Goal: Task Accomplishment & Management: Manage account settings

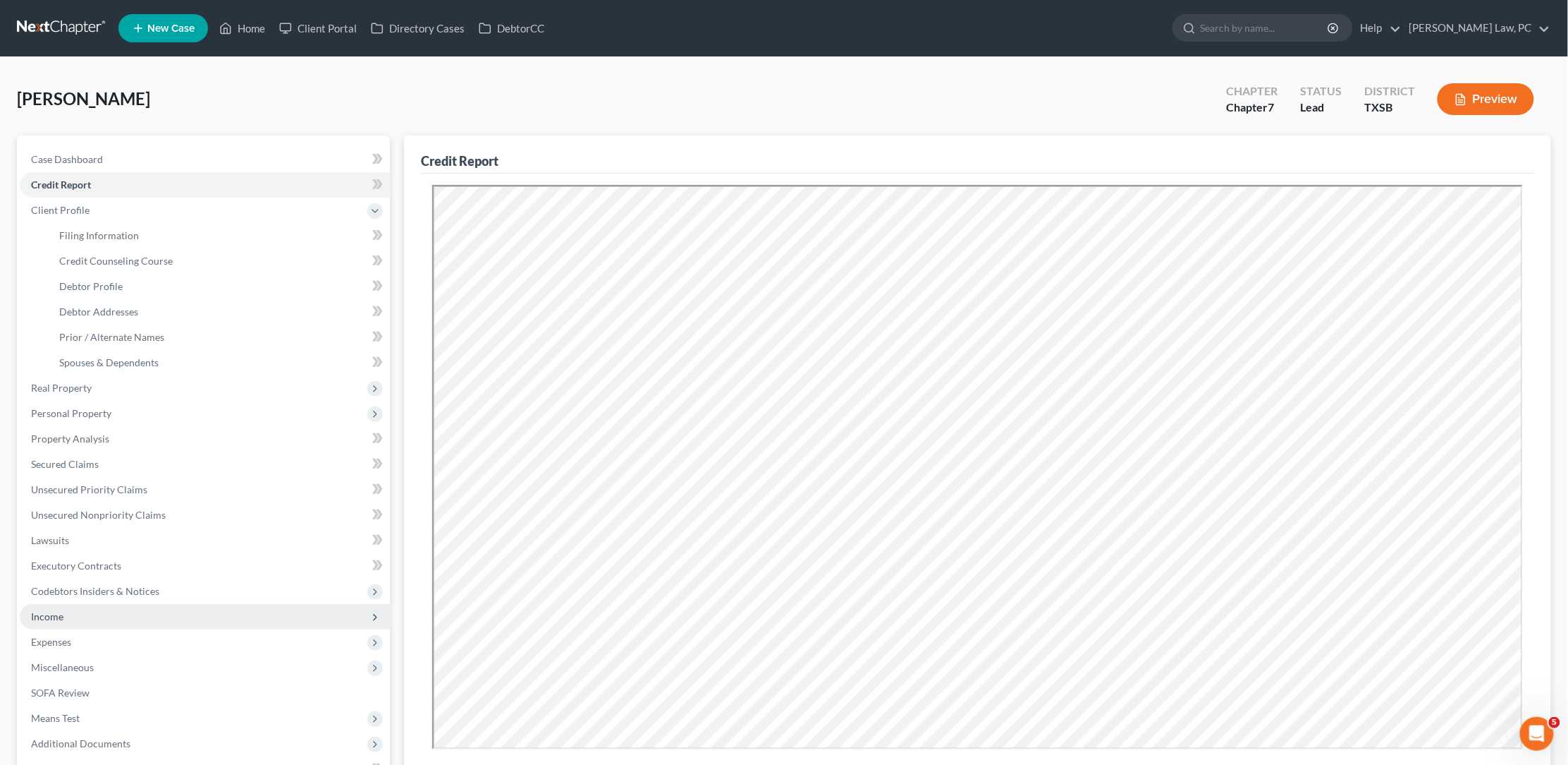
click at [55, 610] on span "Income" at bounding box center [47, 616] width 32 height 12
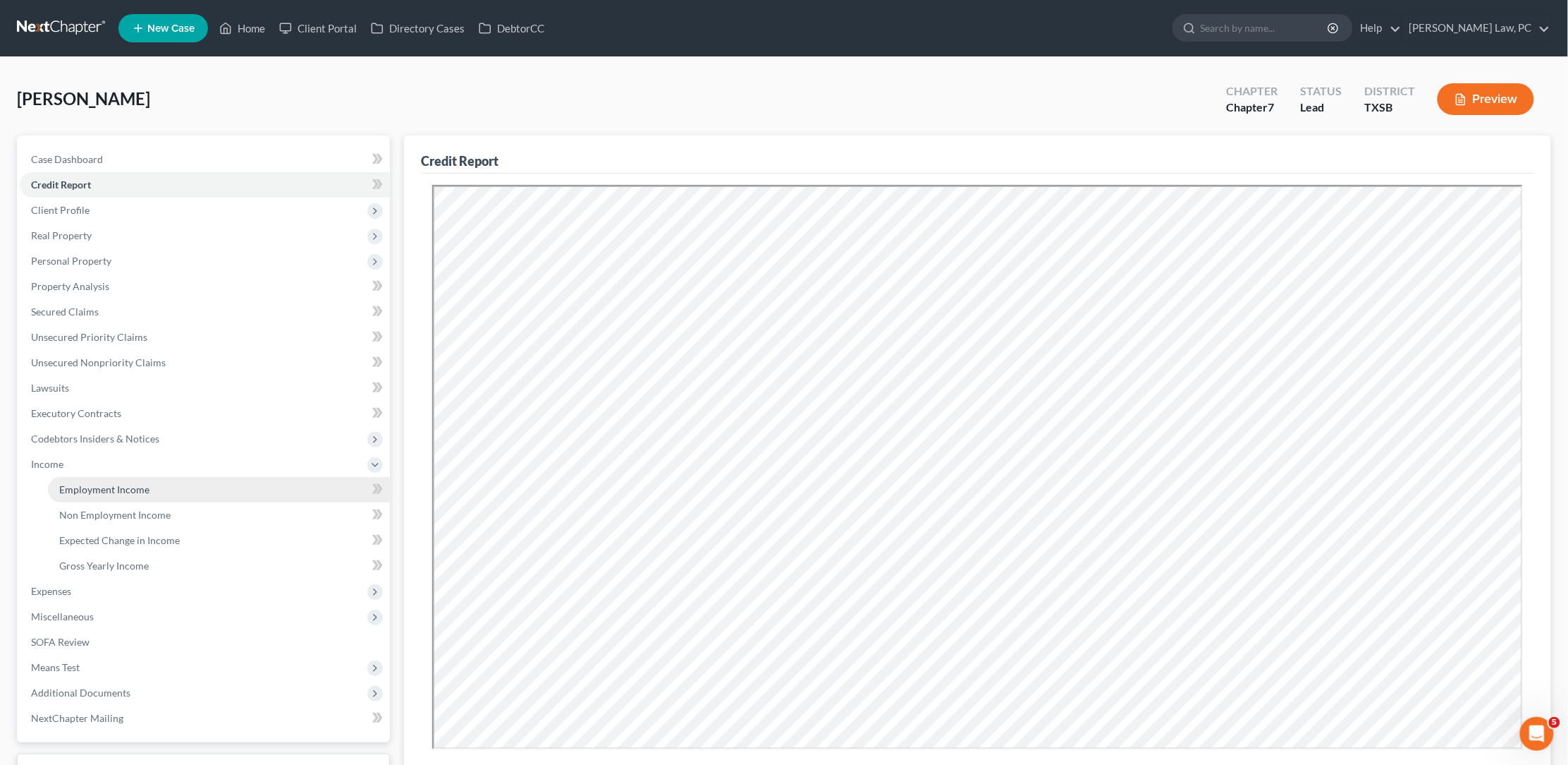
click at [131, 487] on link "Employment Income" at bounding box center [219, 490] width 342 height 25
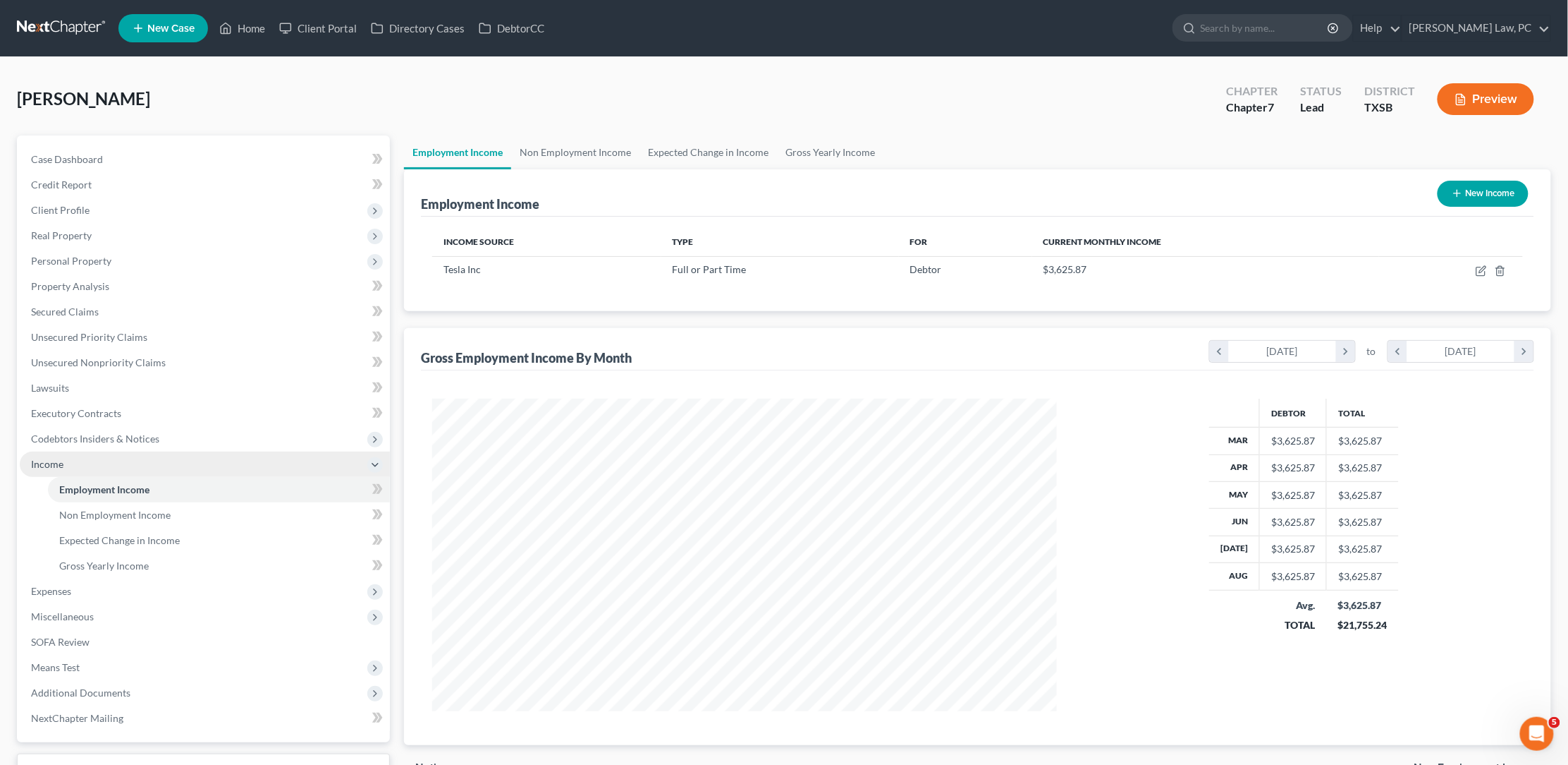
scroll to position [312, 652]
click at [125, 182] on link "Credit Report" at bounding box center [204, 185] width 370 height 25
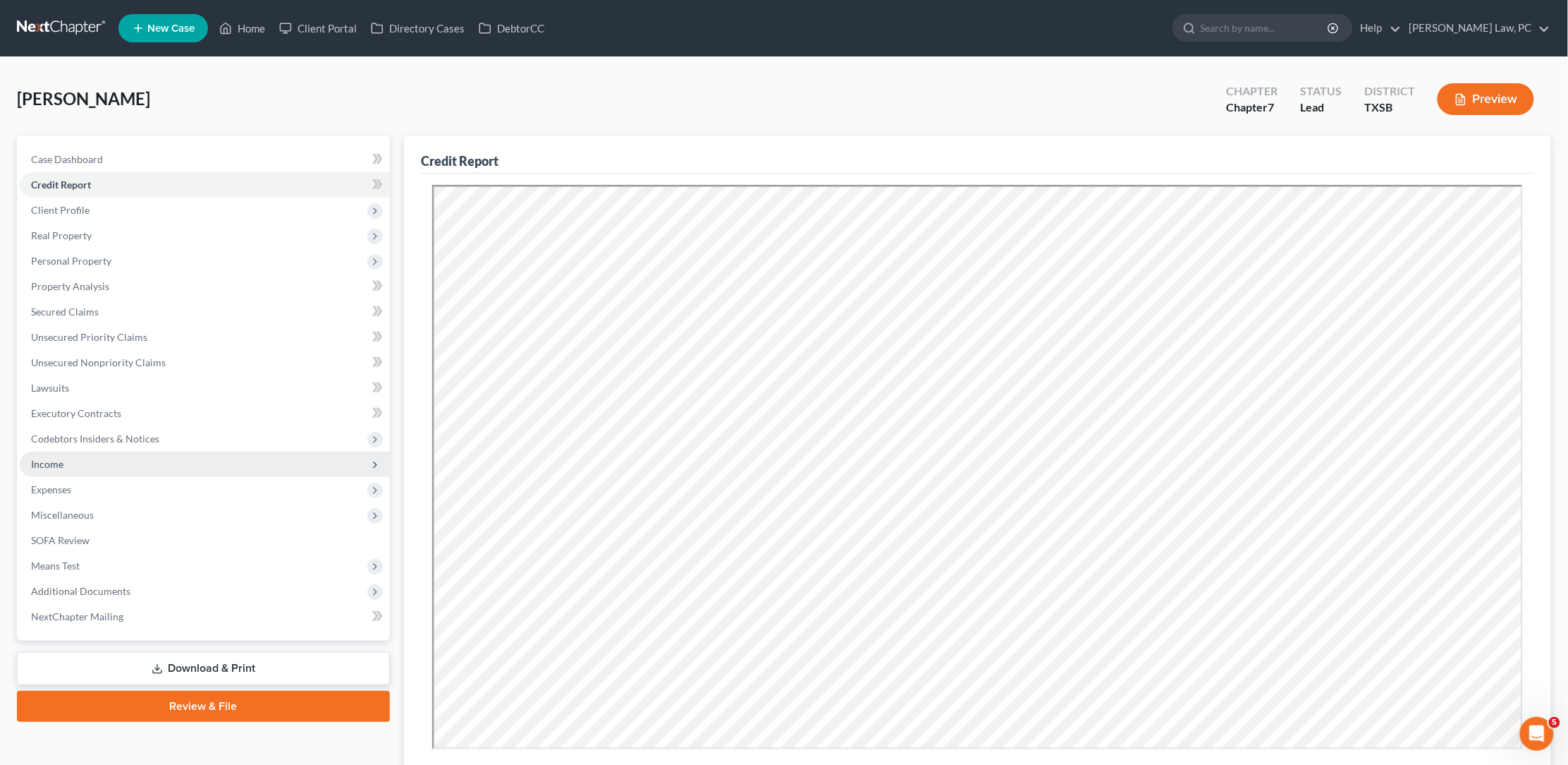
click at [104, 453] on span "Income" at bounding box center [204, 464] width 370 height 25
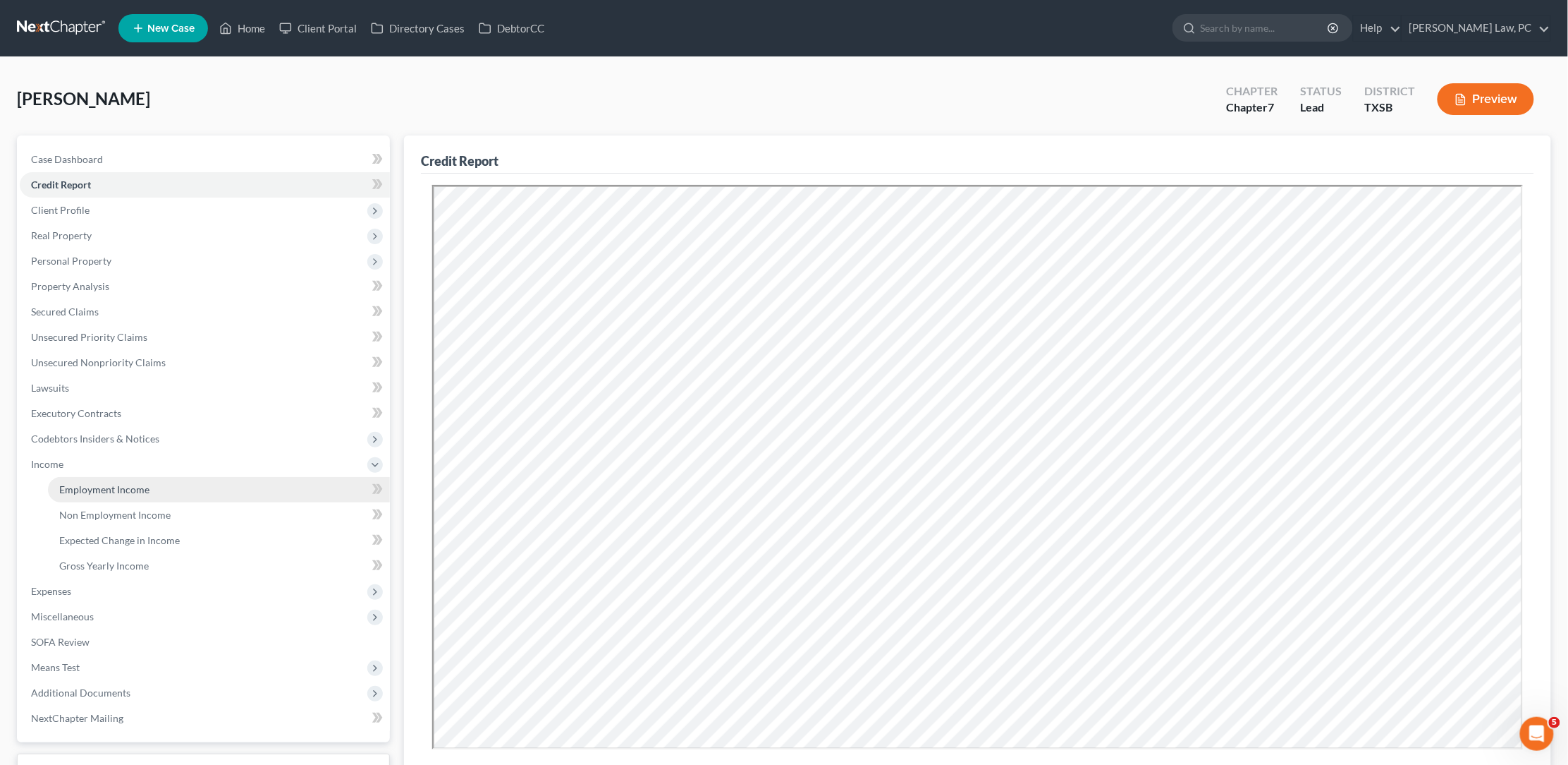
click at [107, 483] on span "Employment Income" at bounding box center [104, 489] width 90 height 12
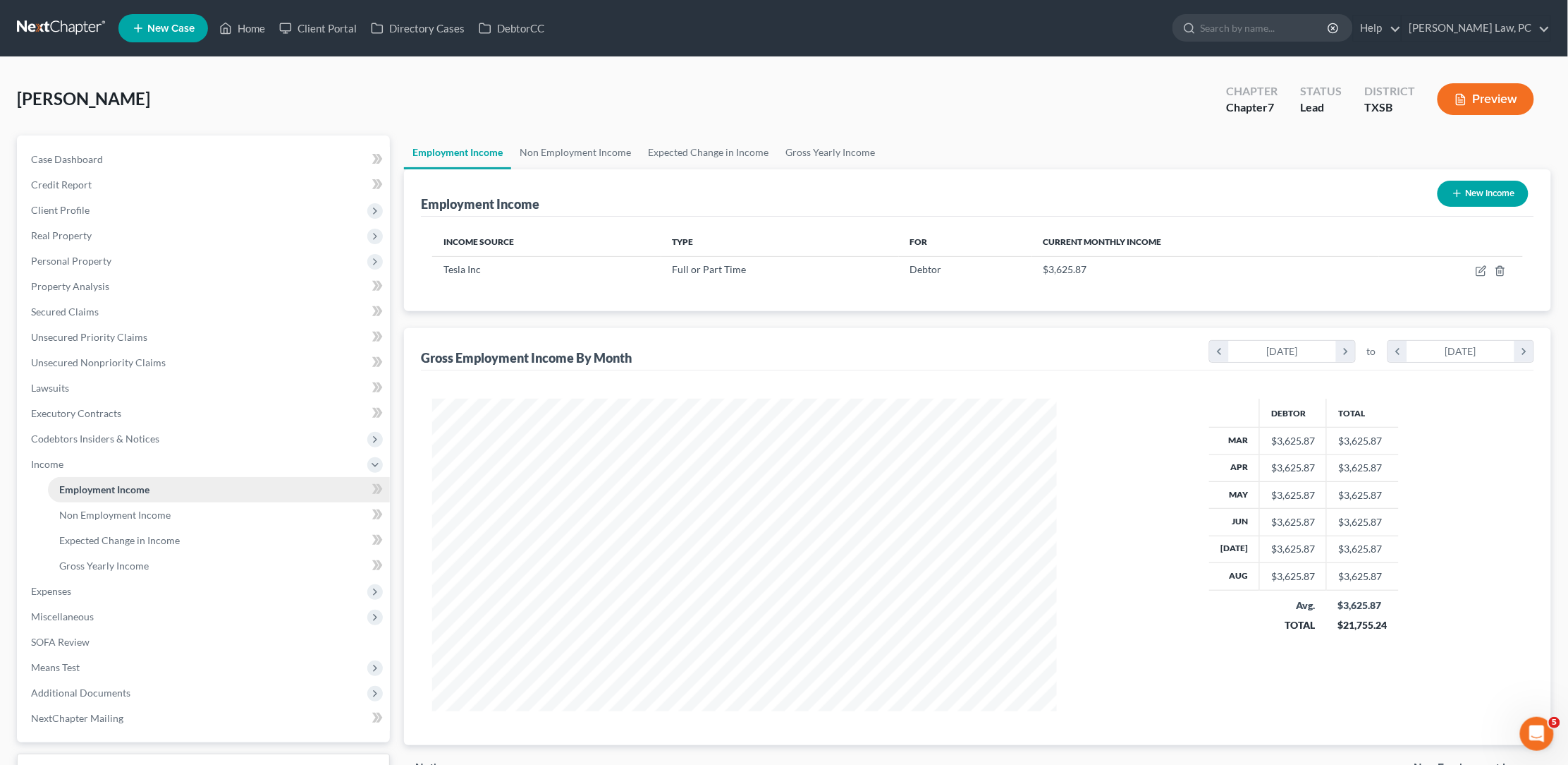
scroll to position [312, 652]
click at [100, 553] on link "Gross Yearly Income" at bounding box center [219, 566] width 342 height 25
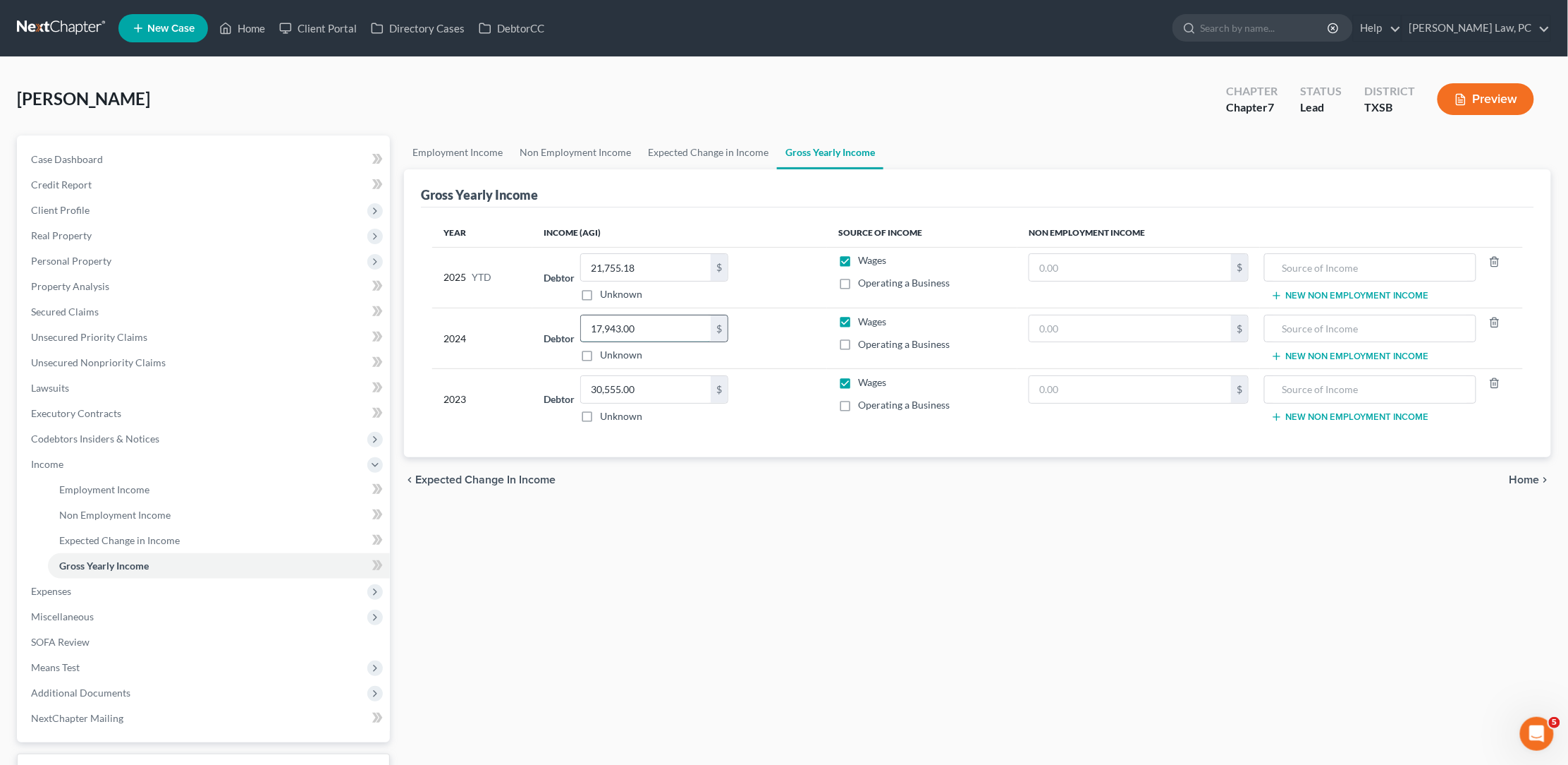
drag, startPoint x: 647, startPoint y: 337, endPoint x: 592, endPoint y: 330, distance: 55.4
click at [592, 330] on input "17,943.00" at bounding box center [646, 328] width 130 height 27
click at [576, 563] on div "Employment Income Non Employment Income Expected Change in Income Gross Yearly …" at bounding box center [977, 479] width 1161 height 688
click at [316, 95] on div "[PERSON_NAME] Upgraded Chapter Chapter 7 Status Lead District [GEOGRAPHIC_DATA]…" at bounding box center [784, 105] width 1534 height 62
